Goal: Transaction & Acquisition: Purchase product/service

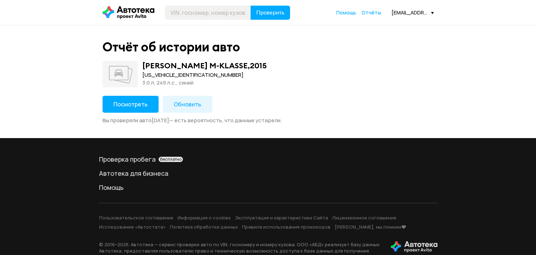
click at [128, 111] on button "Посмотреть" at bounding box center [131, 104] width 56 height 17
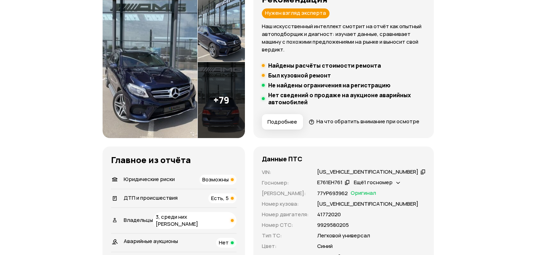
scroll to position [176, 0]
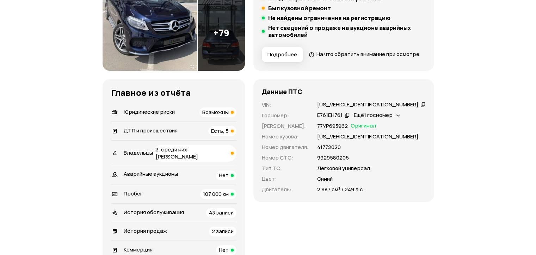
click at [420, 108] on icon at bounding box center [422, 104] width 5 height 7
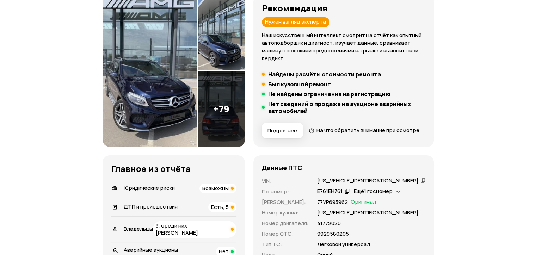
scroll to position [0, 0]
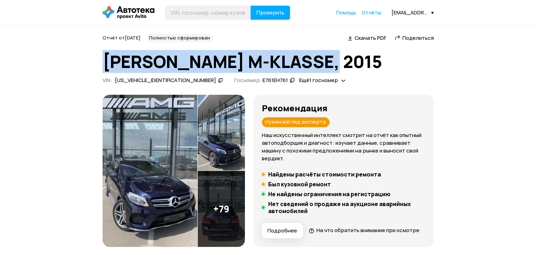
drag, startPoint x: 105, startPoint y: 62, endPoint x: 337, endPoint y: 51, distance: 232.6
click at [337, 51] on div "Отчёт от 27 сентября 2025 года Полностью сформирован   Скачать PDF   Поделиться…" at bounding box center [268, 60] width 331 height 53
copy h1 "MERCEDES M-KLASSE, 2015"
